Goal: Information Seeking & Learning: Learn about a topic

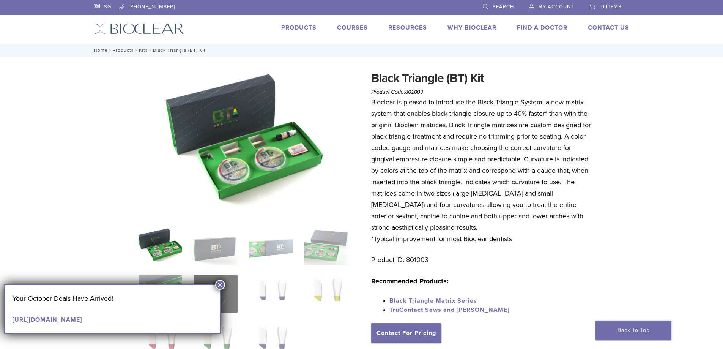
click at [174, 249] on img at bounding box center [160, 246] width 44 height 38
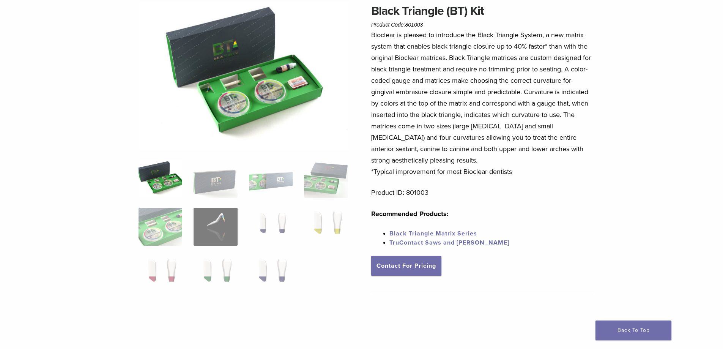
scroll to position [190, 0]
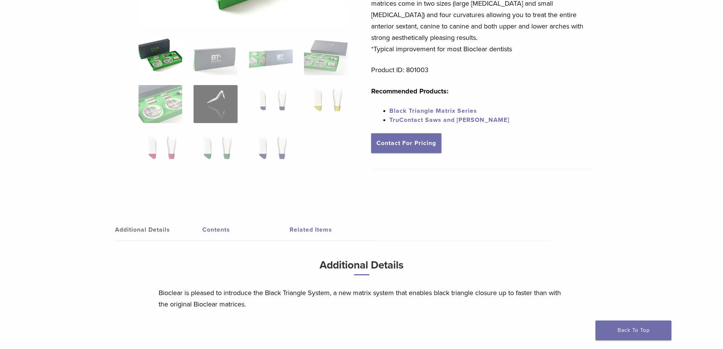
click at [418, 121] on link "TruContact Saws and [PERSON_NAME]" at bounding box center [449, 120] width 120 height 8
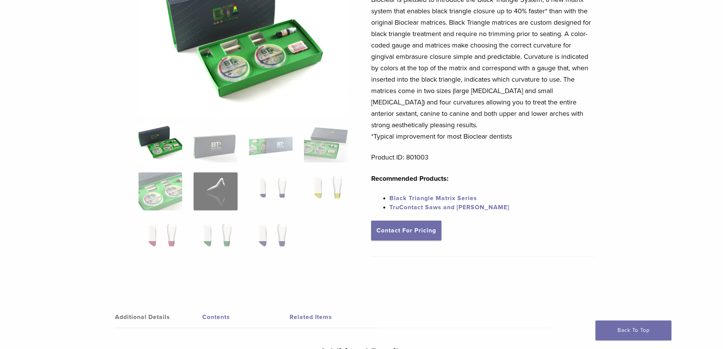
scroll to position [38, 0]
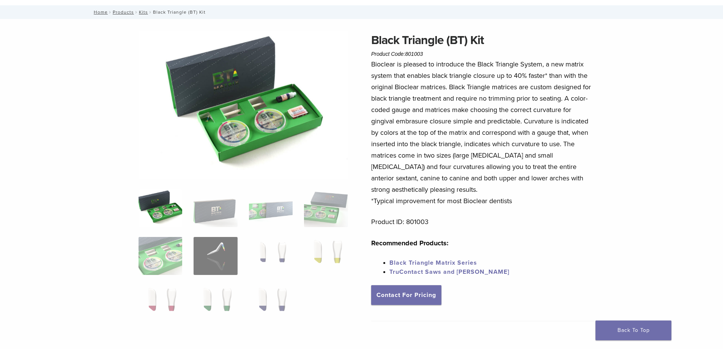
click at [284, 113] on img at bounding box center [242, 105] width 209 height 148
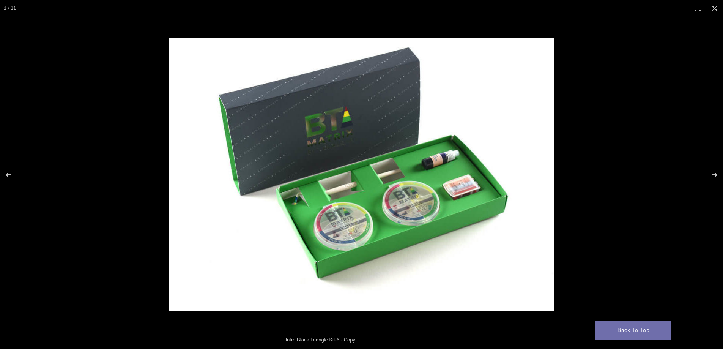
click at [471, 199] on img "Full screen image" at bounding box center [361, 174] width 386 height 273
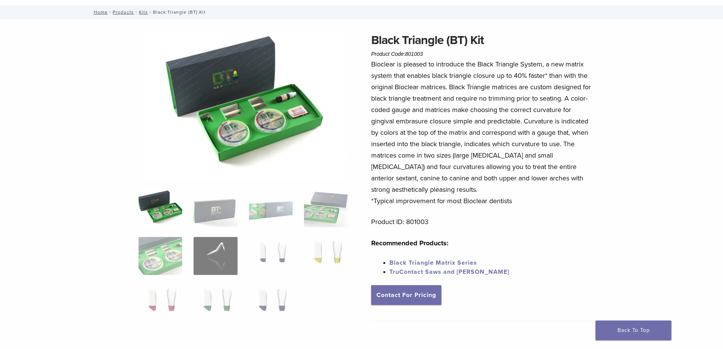
click at [328, 117] on img at bounding box center [242, 105] width 209 height 148
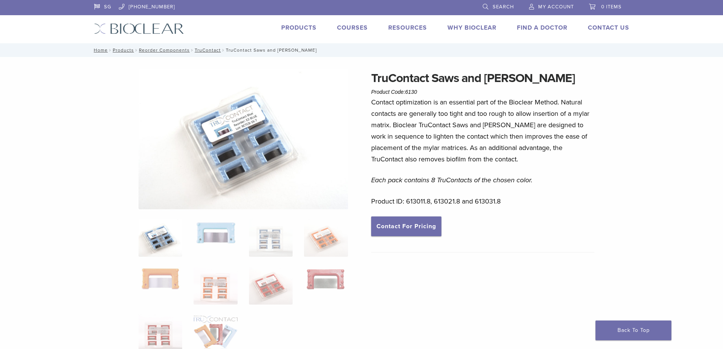
scroll to position [76, 0]
